Goal: Find contact information: Find contact information

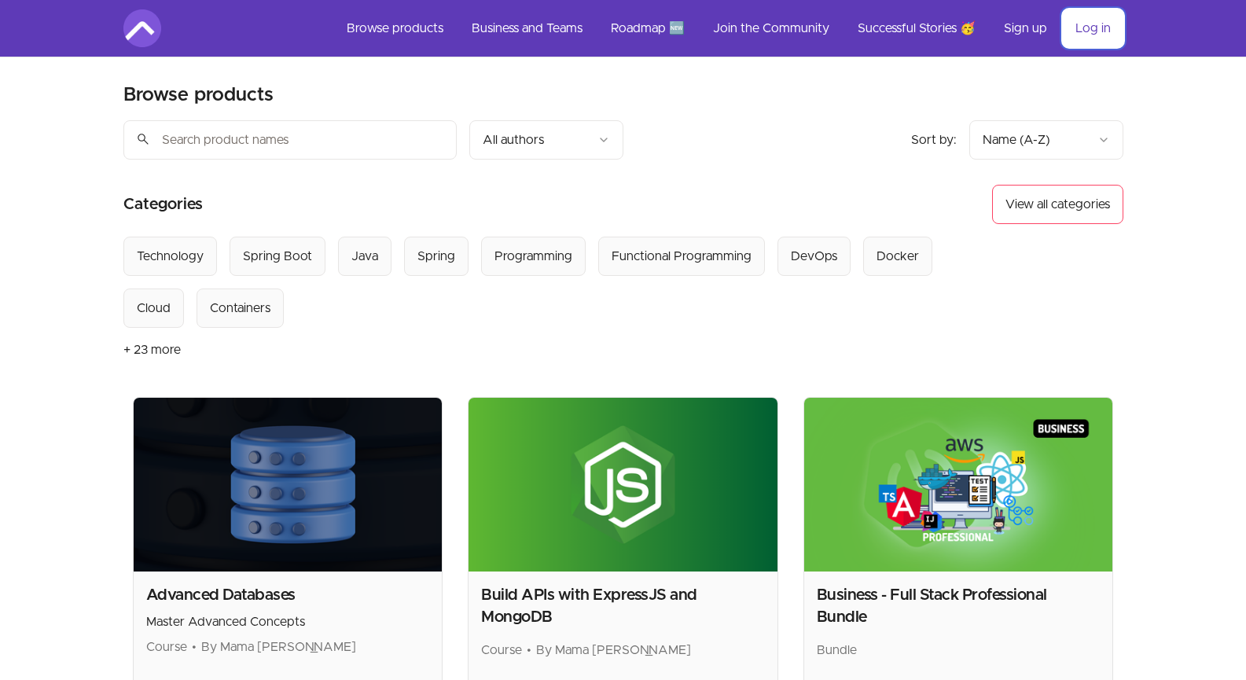
click at [1091, 38] on link "Log in" at bounding box center [1093, 28] width 61 height 38
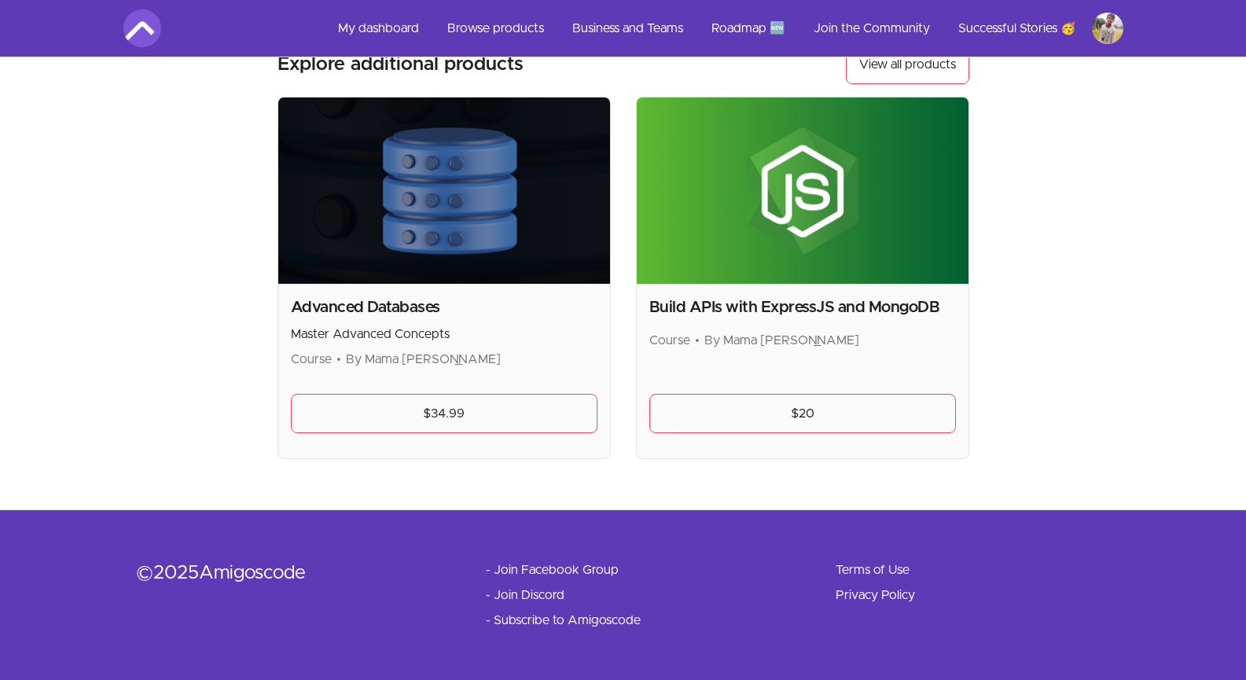
scroll to position [385, 0]
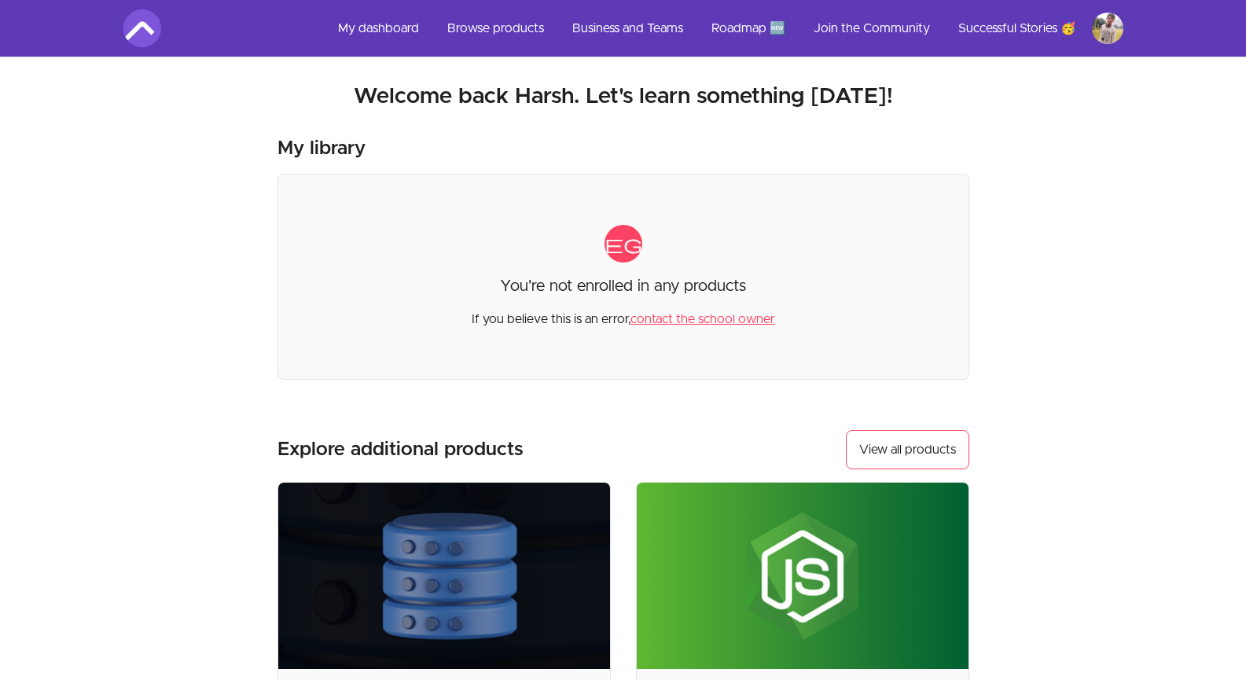
click at [1111, 21] on html "Skip to main content Main menu Includes navigation links and user settings My d…" at bounding box center [623, 532] width 1246 height 1065
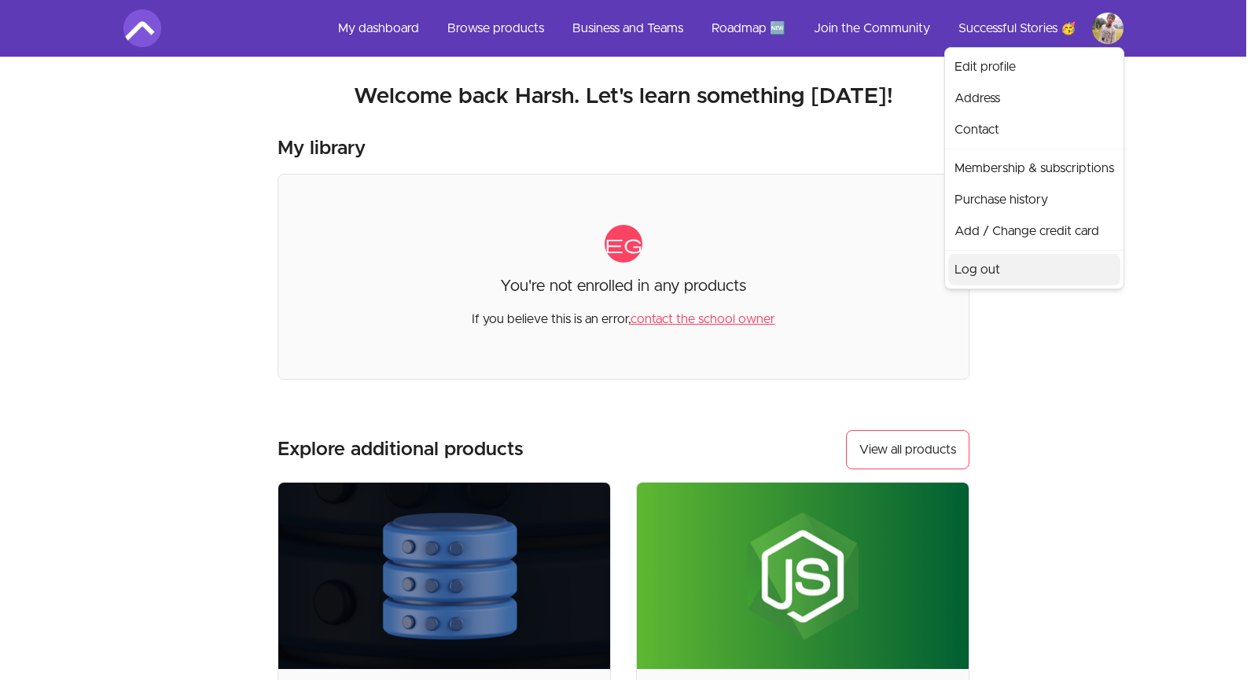
click at [1022, 271] on link "Log out" at bounding box center [1034, 269] width 172 height 31
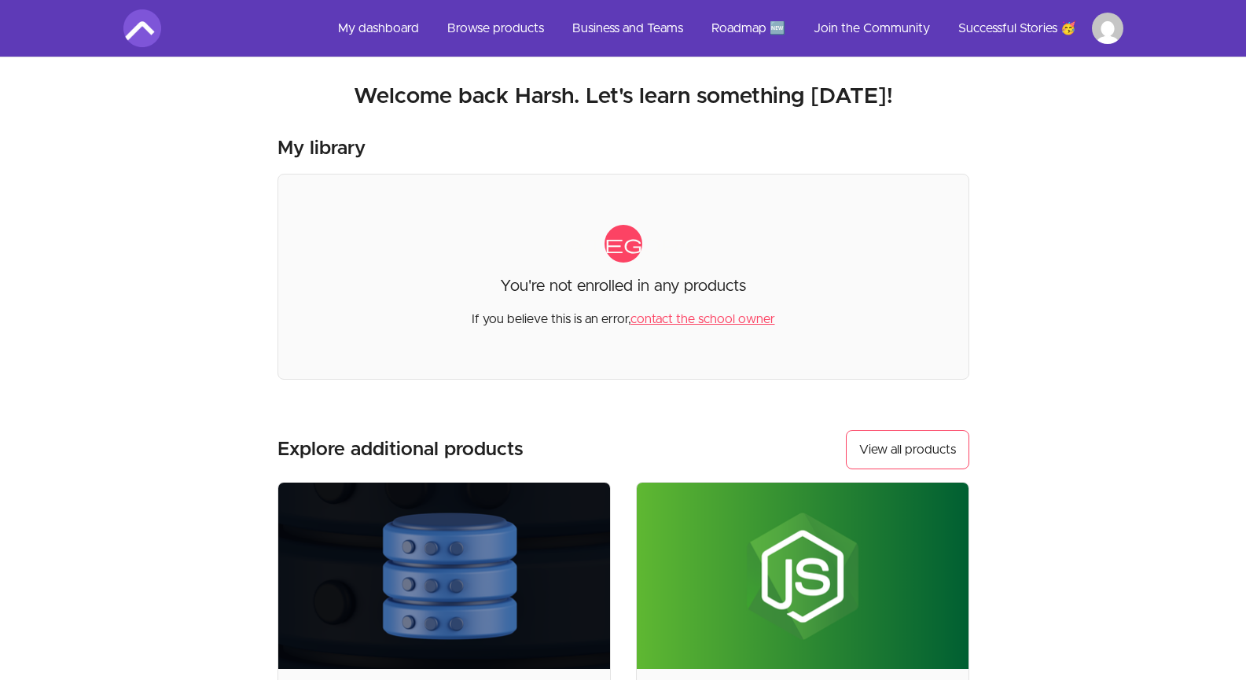
click at [705, 317] on link "contact the school owner" at bounding box center [703, 319] width 145 height 13
